Goal: Task Accomplishment & Management: Use online tool/utility

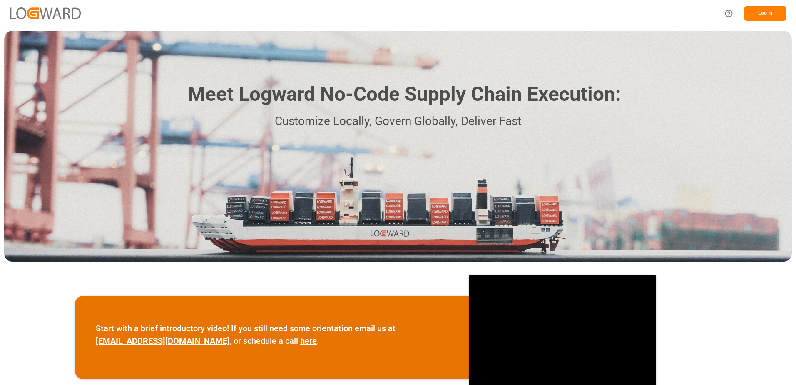
click at [776, 7] on button "Log In" at bounding box center [766, 13] width 42 height 15
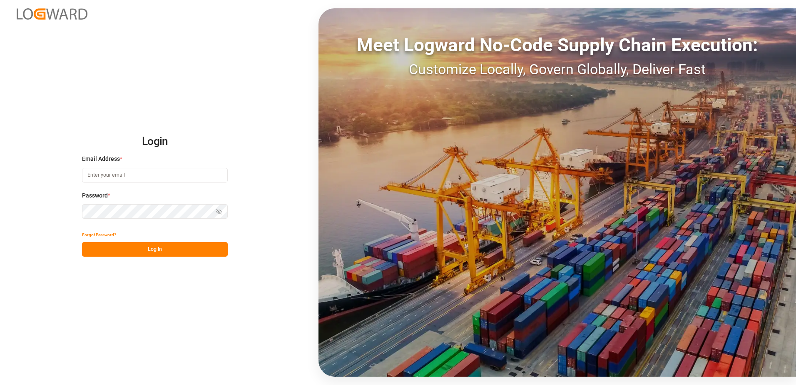
type input "karine.staut@melitta.be"
click at [130, 247] on button "Log In" at bounding box center [155, 249] width 146 height 15
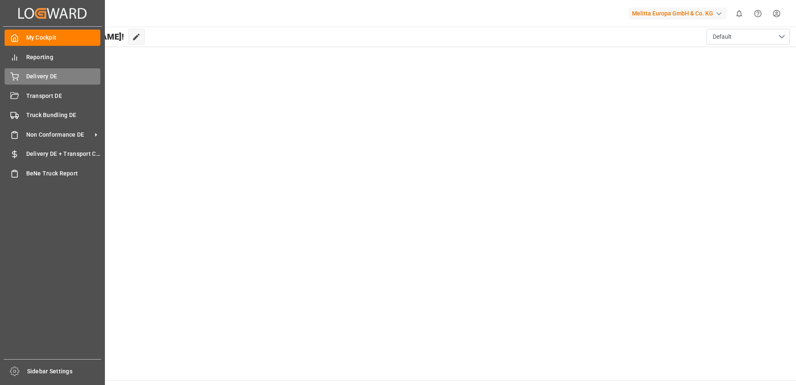
click at [22, 74] on div "Delivery DE Delivery DE" at bounding box center [53, 76] width 96 height 16
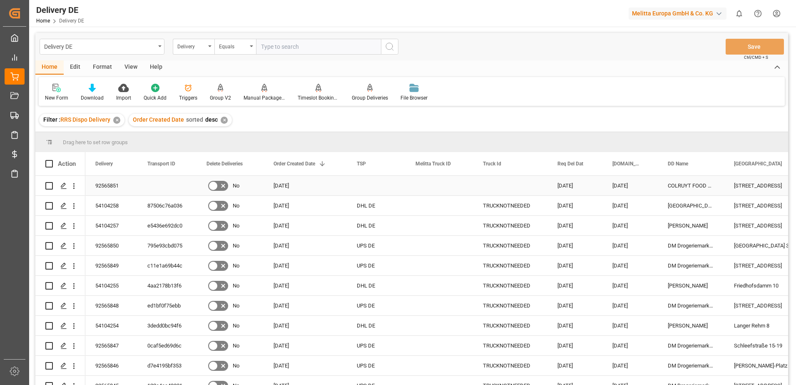
click at [48, 187] on input "Press Space to toggle row selection (unchecked)" at bounding box center [48, 185] width 7 height 7
checkbox input "true"
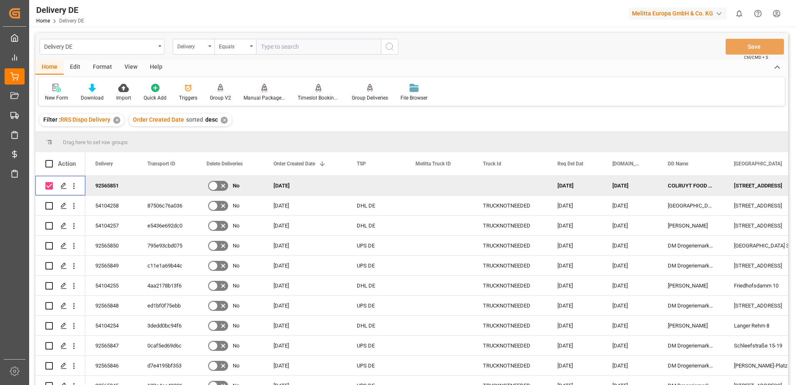
click at [267, 94] on div "Manual Package TypeDetermination" at bounding box center [265, 97] width 42 height 7
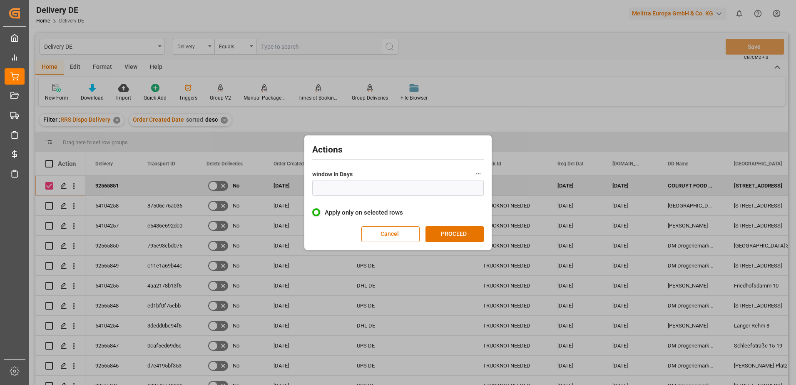
type input "1"
click at [452, 233] on button "PROCEED" at bounding box center [455, 234] width 58 height 16
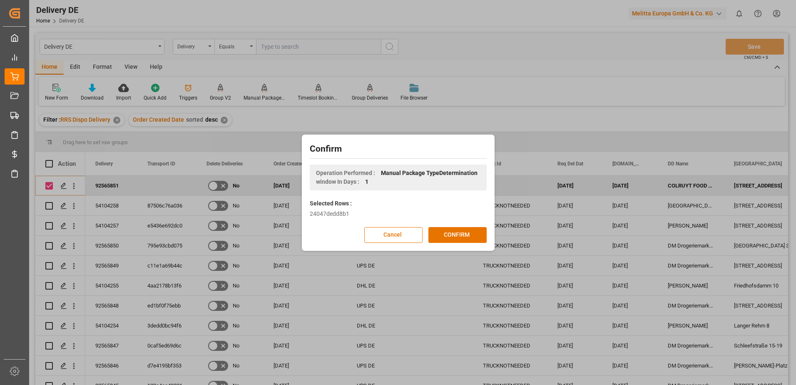
click at [452, 233] on button "CONFIRM" at bounding box center [457, 235] width 58 height 16
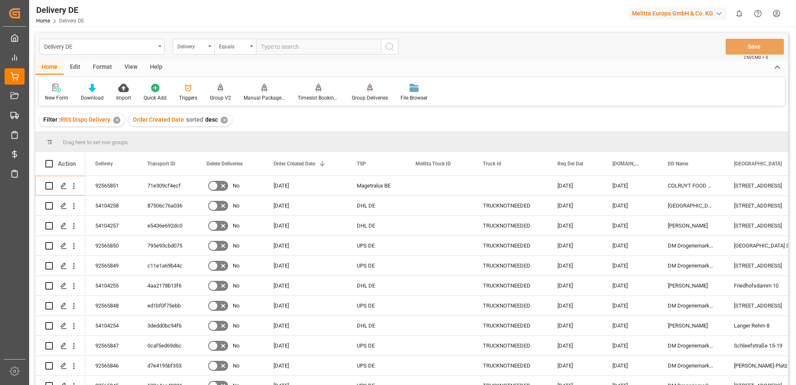
click at [775, 17] on html "Created by potrace 1.15, written by Peter Selinger 2001-2017 Created by potrace…" at bounding box center [398, 192] width 796 height 385
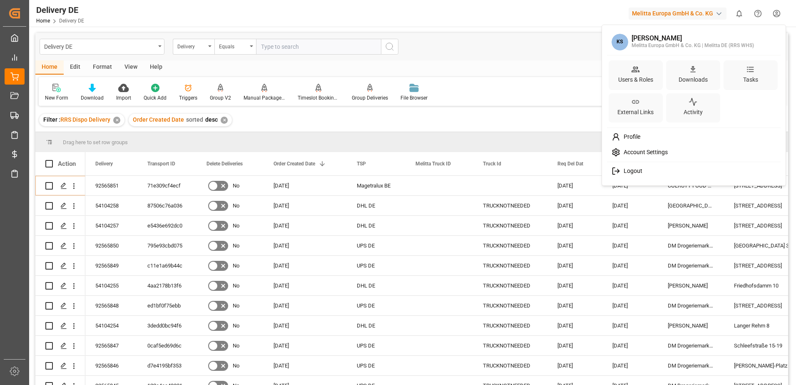
drag, startPoint x: 638, startPoint y: 170, endPoint x: 639, endPoint y: 159, distance: 11.3
click at [638, 171] on span "Logout" at bounding box center [631, 170] width 22 height 7
